Goal: Task Accomplishment & Management: Complete application form

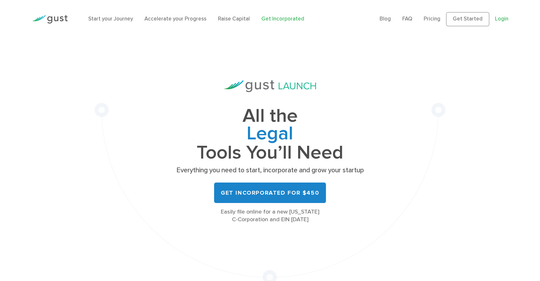
click at [496, 22] on link "Login" at bounding box center [501, 19] width 13 height 6
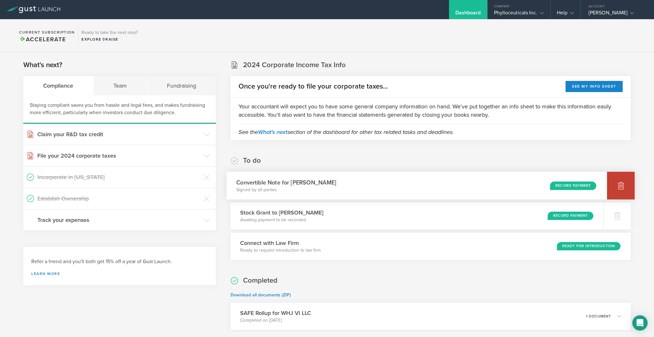
click at [619, 182] on div at bounding box center [621, 186] width 28 height 28
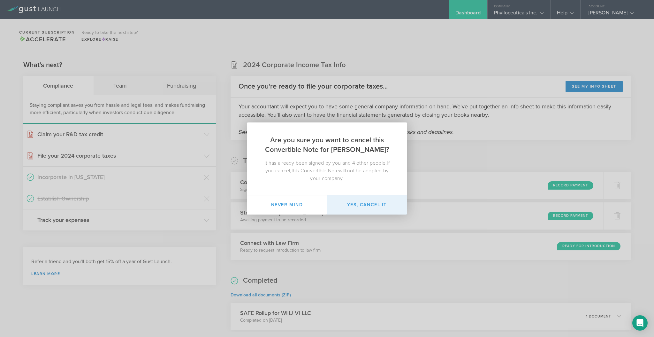
click at [380, 206] on button "Yes, cancel it" at bounding box center [367, 204] width 80 height 19
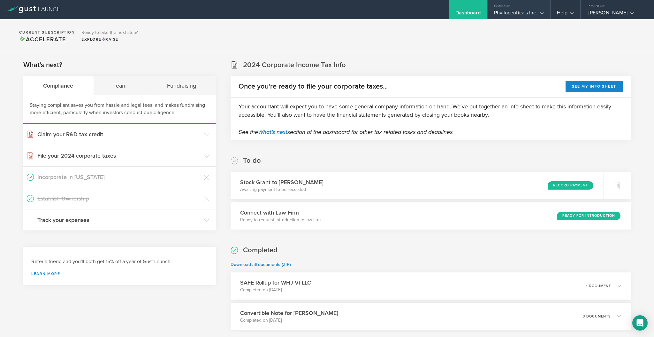
click at [542, 11] on gust-icon at bounding box center [541, 13] width 6 height 6
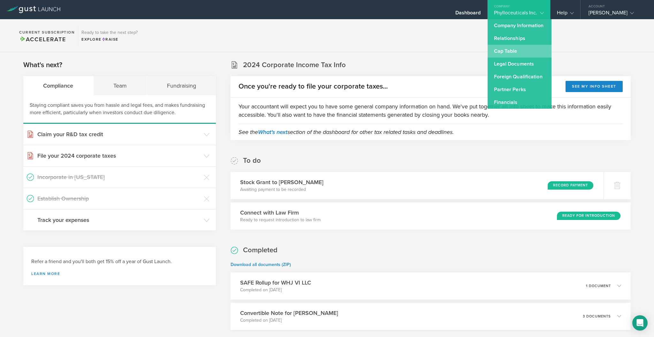
click at [510, 53] on link "Cap Table" at bounding box center [520, 51] width 64 height 13
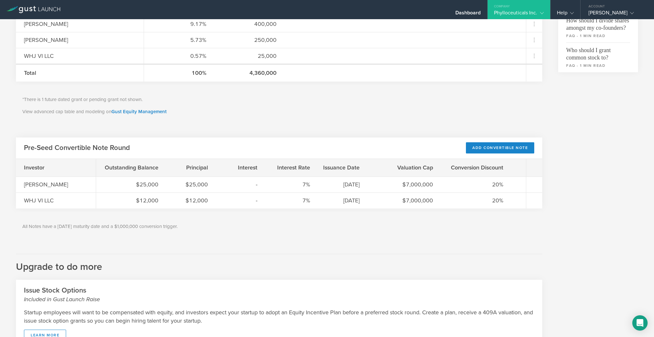
scroll to position [302, 0]
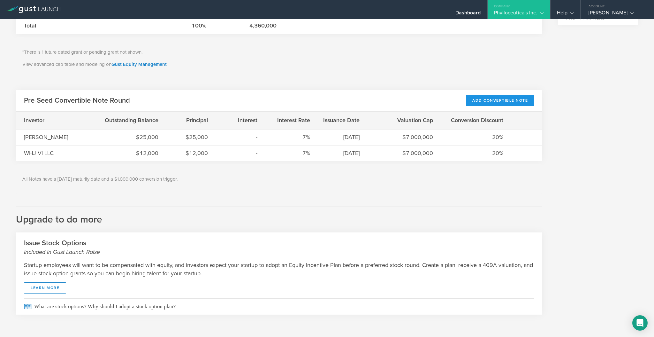
click at [476, 100] on div "Add Convertible Note" at bounding box center [500, 100] width 68 height 11
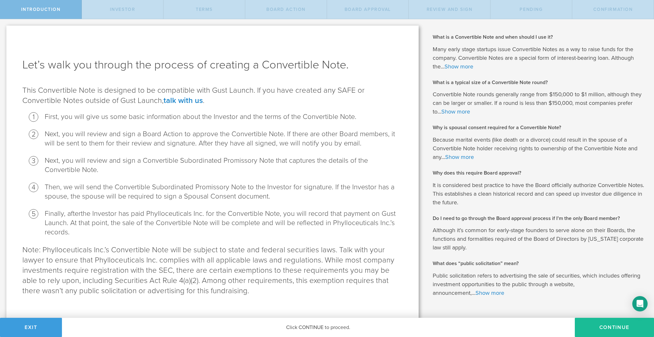
scroll to position [17, 0]
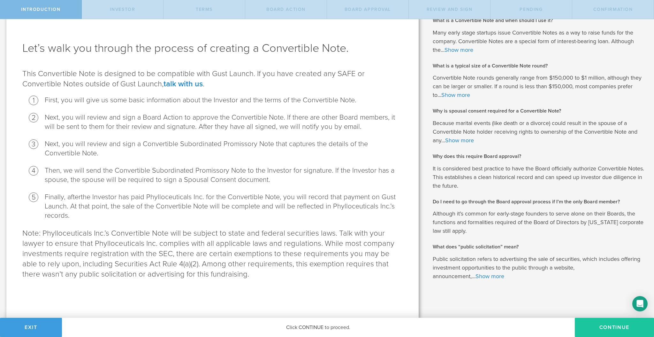
click at [618, 326] on button "Continue" at bounding box center [614, 327] width 79 height 19
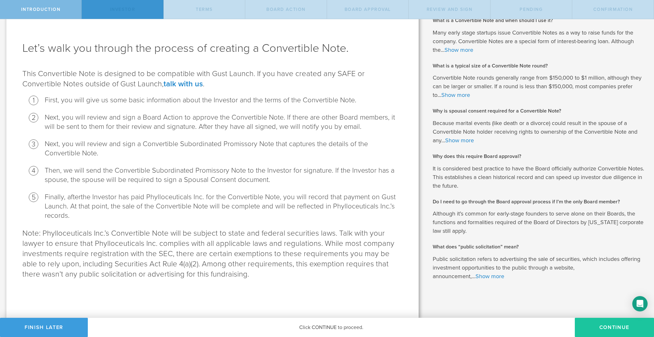
scroll to position [0, 0]
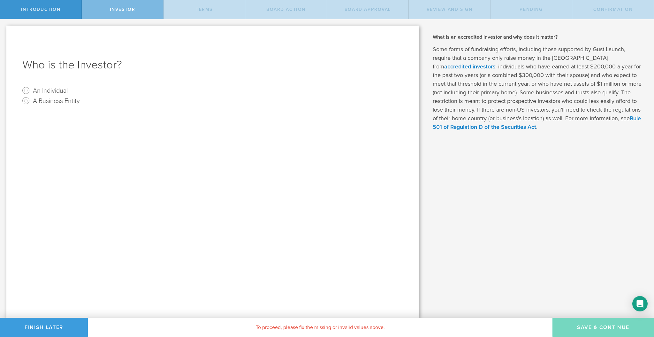
click at [53, 100] on label "A Business Entity" at bounding box center [56, 100] width 47 height 9
click at [31, 100] on input "A Business Entity" at bounding box center [26, 101] width 10 height 10
radio input "true"
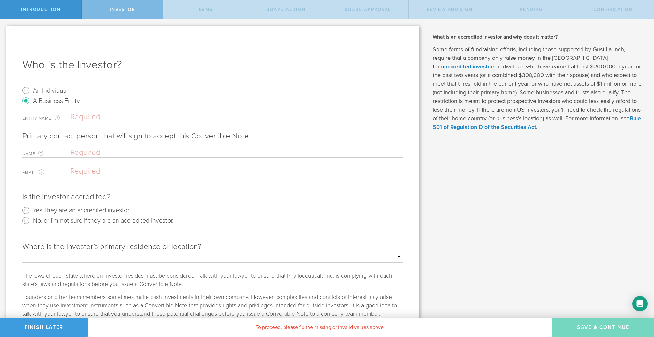
click at [83, 118] on input "text" at bounding box center [236, 117] width 333 height 10
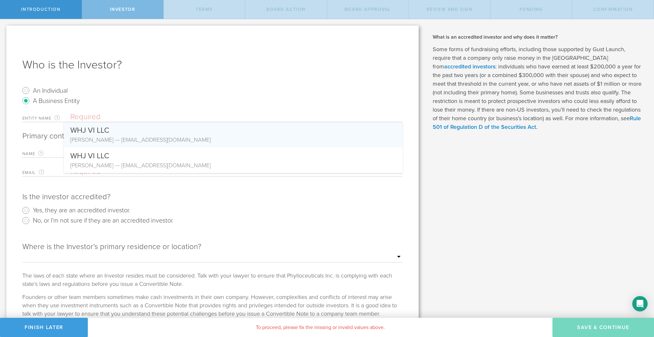
paste input "Advanta IRA Services, LLC FBO David W. Shenberger HSA #8014896"
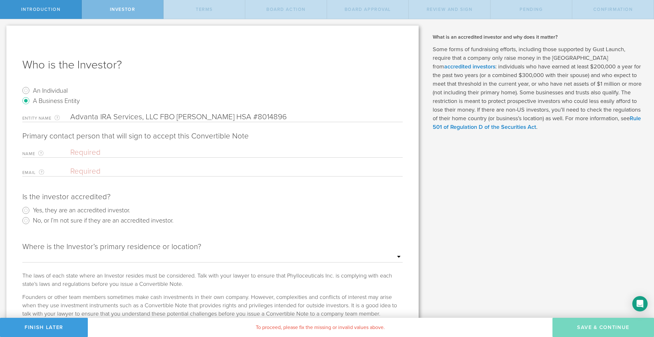
type input "Advanta IRA Services, LLC FBO David W. Shenberger HSA #8014896"
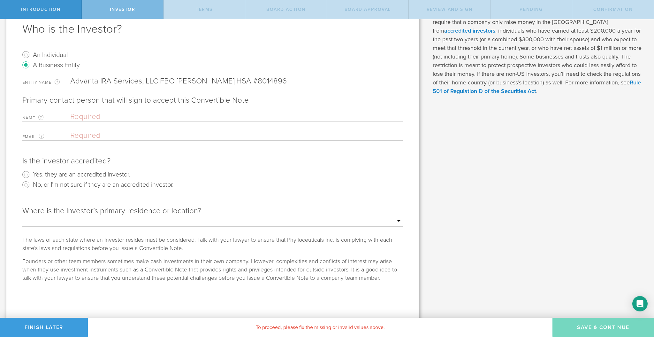
scroll to position [36, 0]
click at [112, 172] on label "Yes, they are an accredited investor." at bounding box center [81, 173] width 97 height 9
click at [31, 172] on input "Yes, they are an accredited investor." at bounding box center [26, 174] width 10 height 10
radio input "true"
click at [48, 324] on button "Finish Later" at bounding box center [44, 327] width 88 height 19
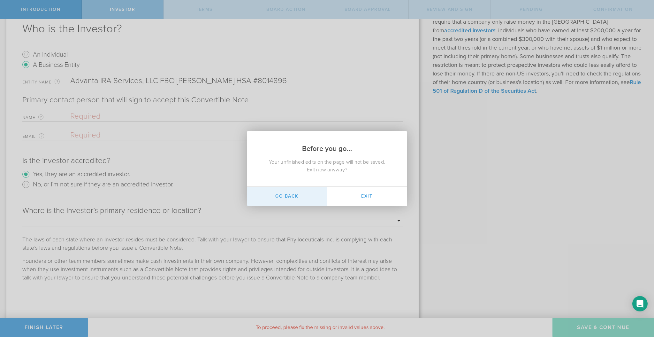
click at [288, 192] on button "Go Back" at bounding box center [287, 196] width 80 height 19
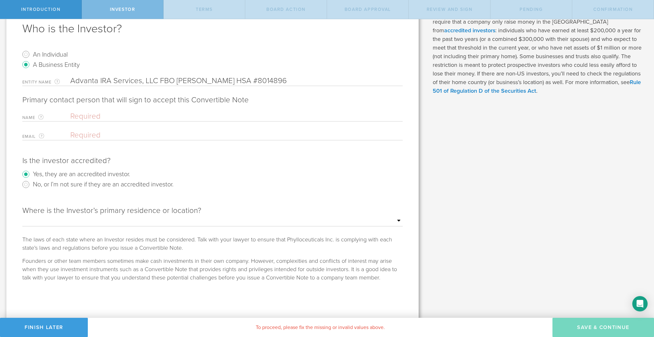
click at [182, 114] on input "text" at bounding box center [234, 116] width 329 height 10
click at [55, 327] on button "Finish Later" at bounding box center [44, 327] width 88 height 19
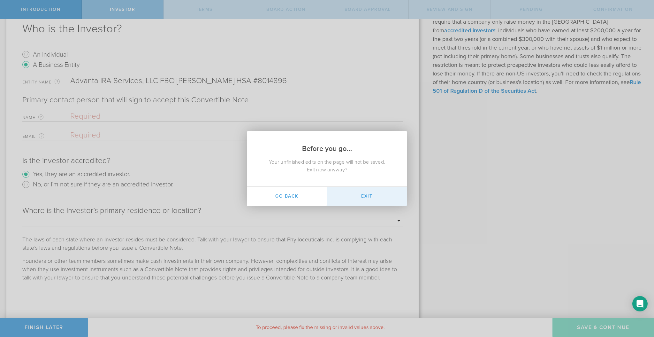
click at [362, 193] on button "Exit" at bounding box center [367, 196] width 80 height 19
